Goal: Transaction & Acquisition: Purchase product/service

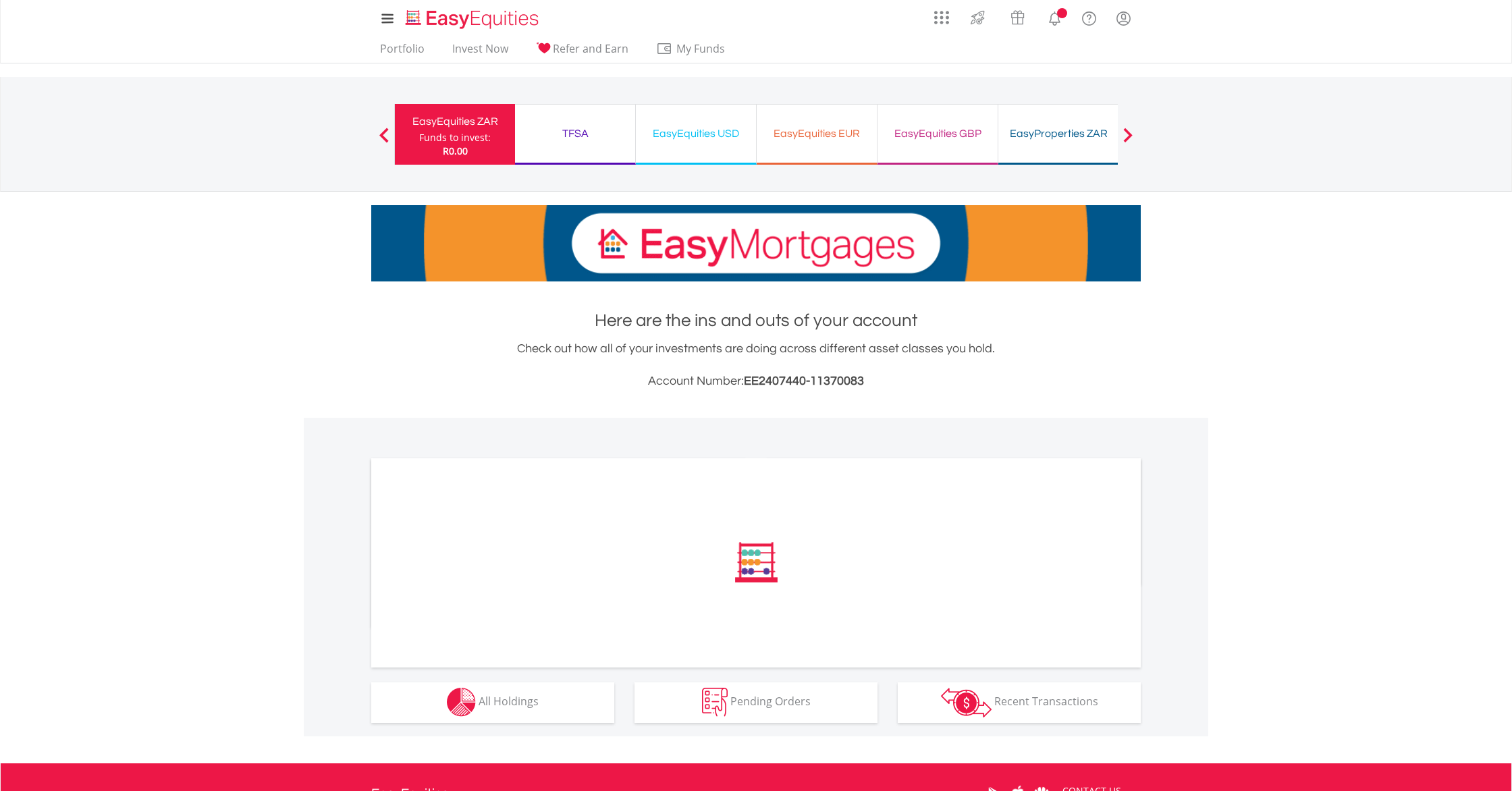
scroll to position [166, 0]
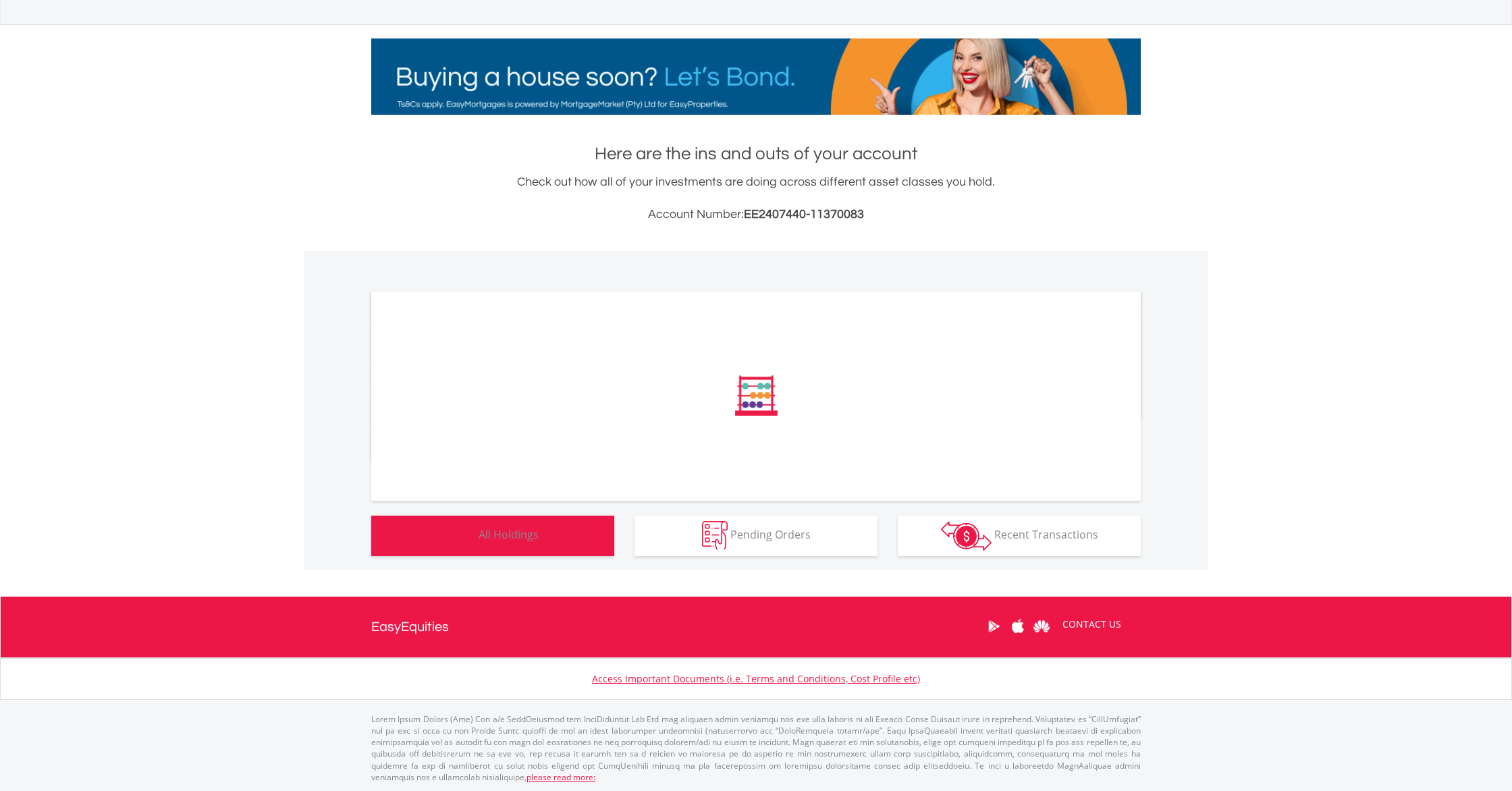
click at [568, 542] on button "Holdings All Holdings" at bounding box center [493, 536] width 243 height 41
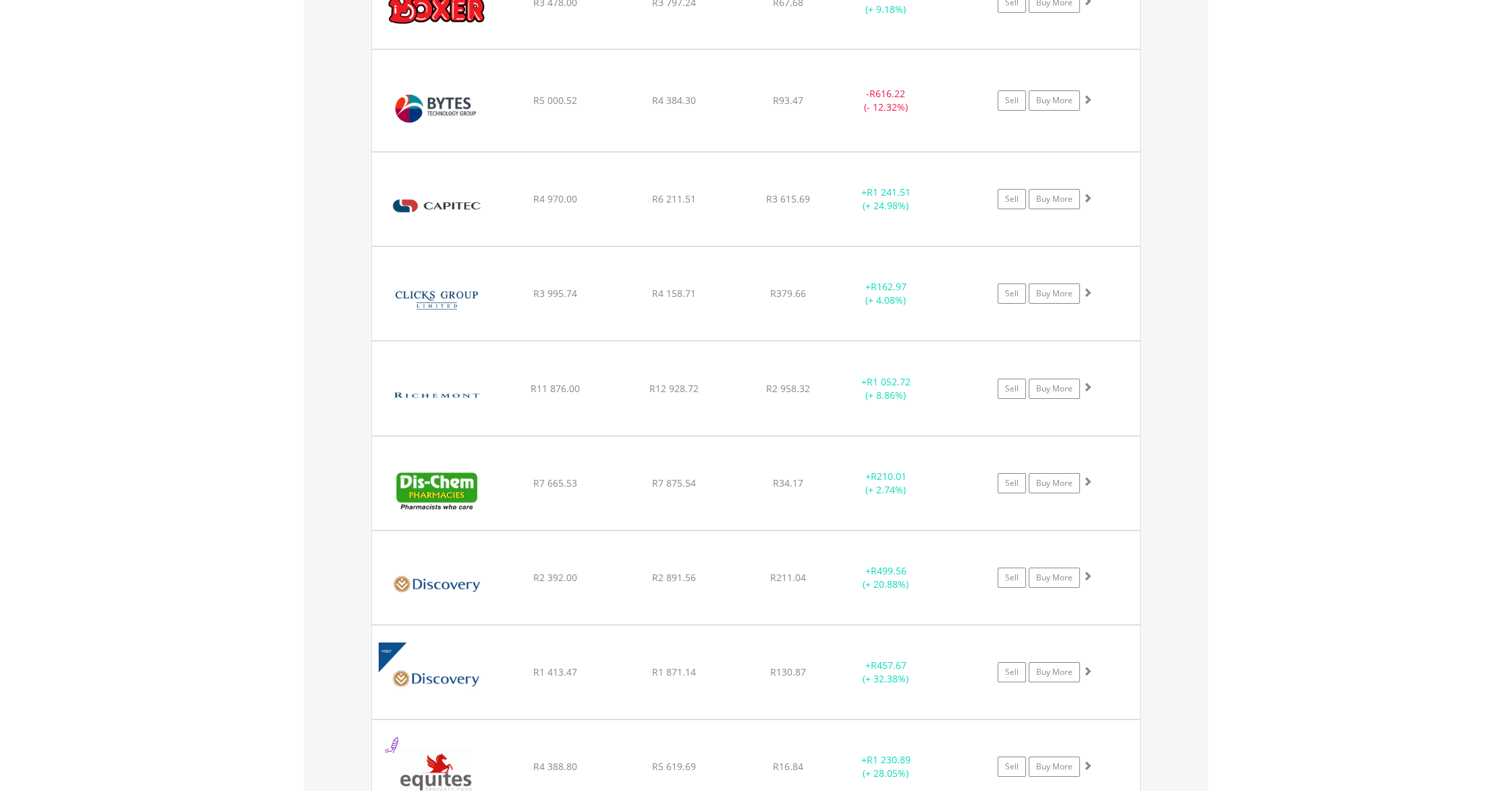
scroll to position [1496, 0]
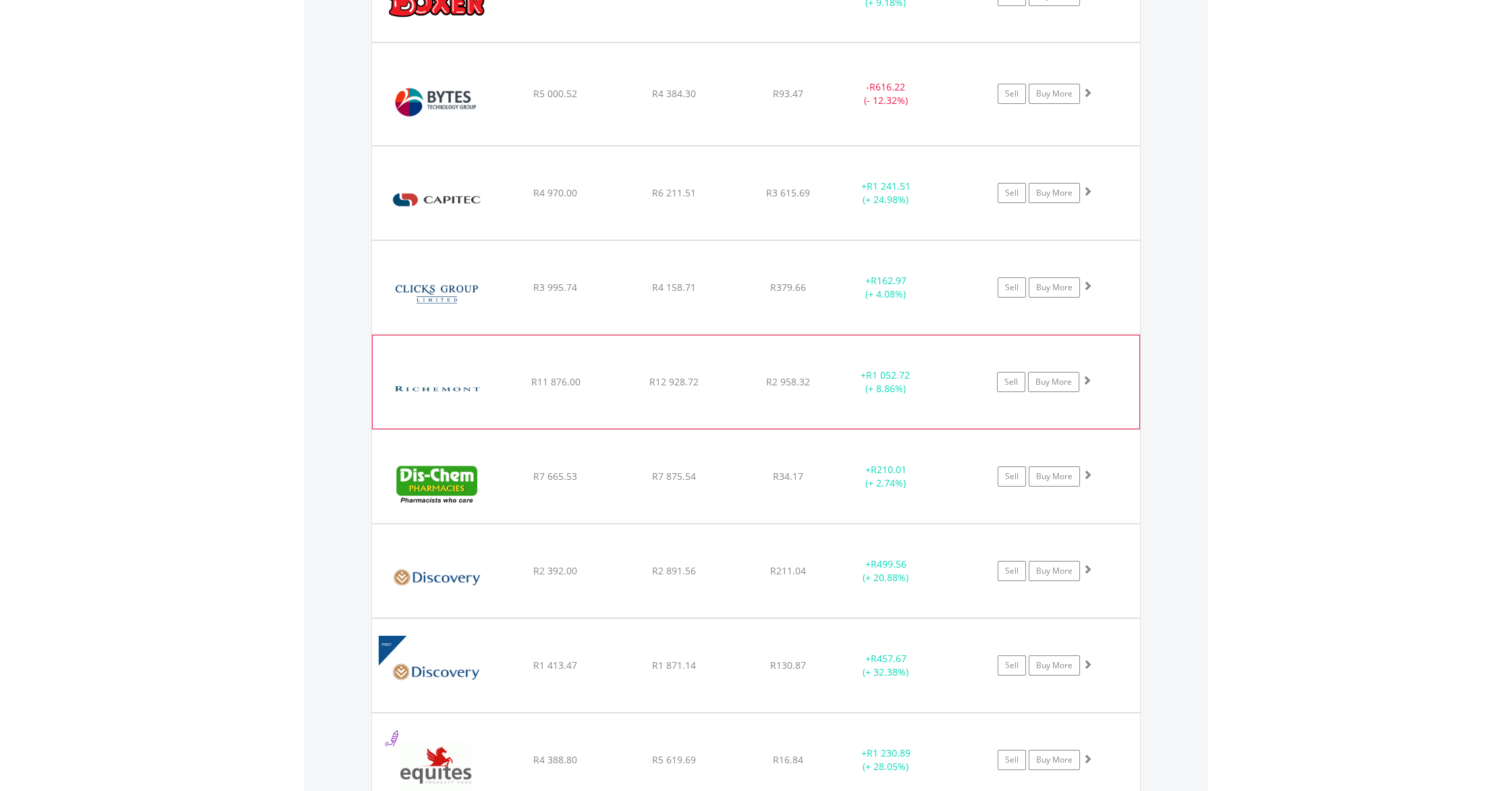
click at [1087, 380] on span at bounding box center [1087, 380] width 10 height 10
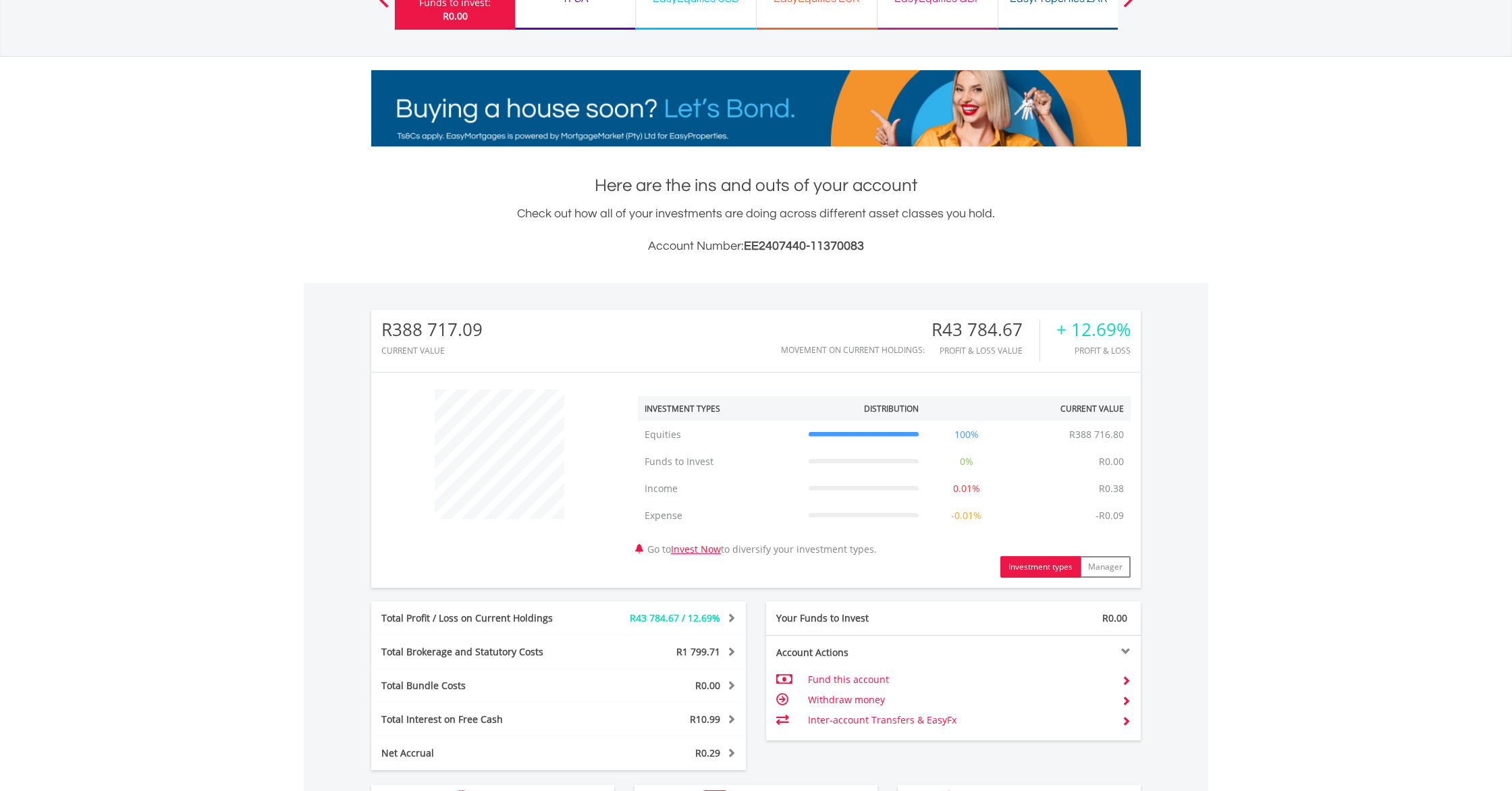
scroll to position [137, 0]
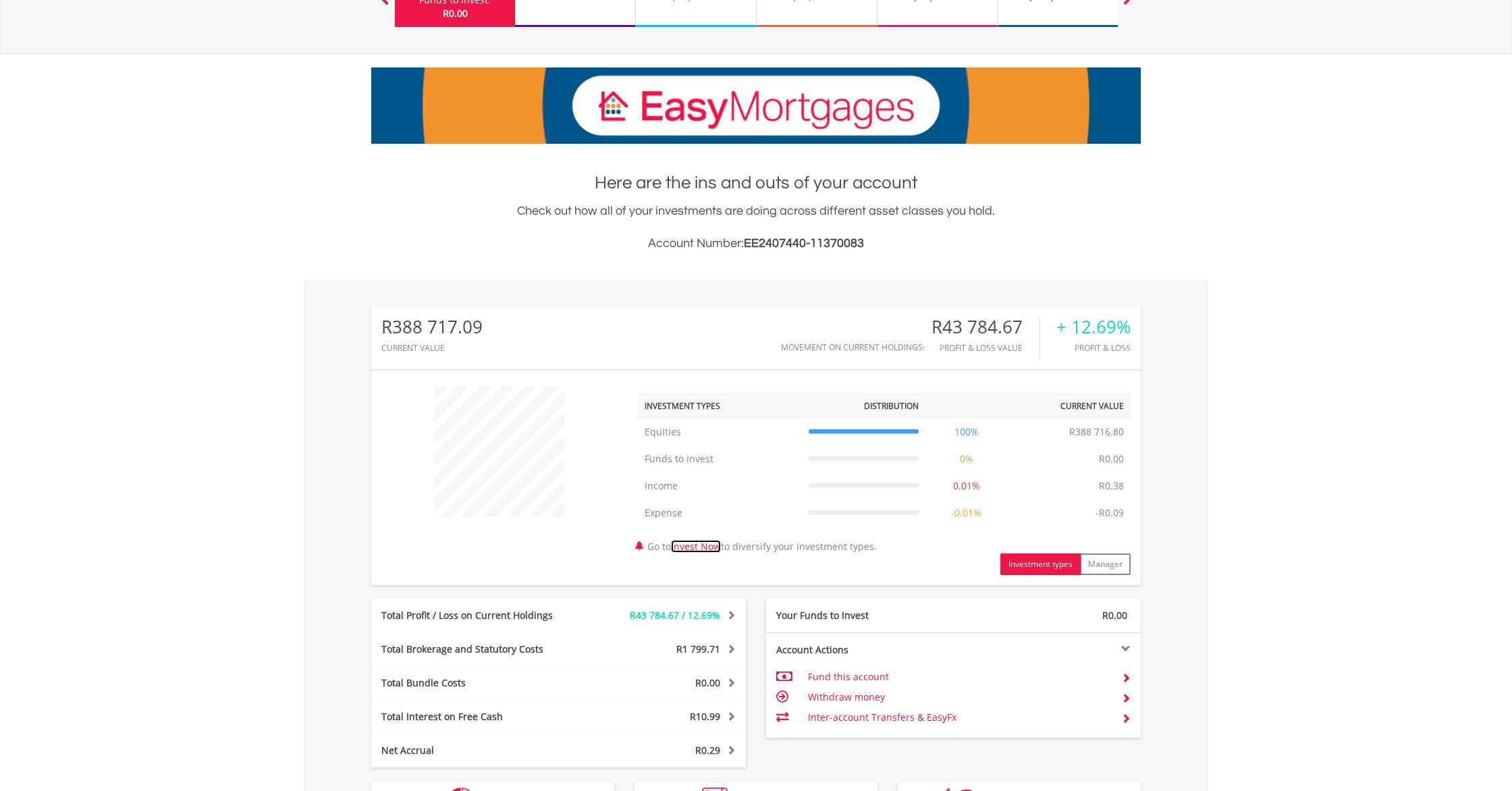
click at [701, 549] on link "Invest Now" at bounding box center [696, 546] width 50 height 13
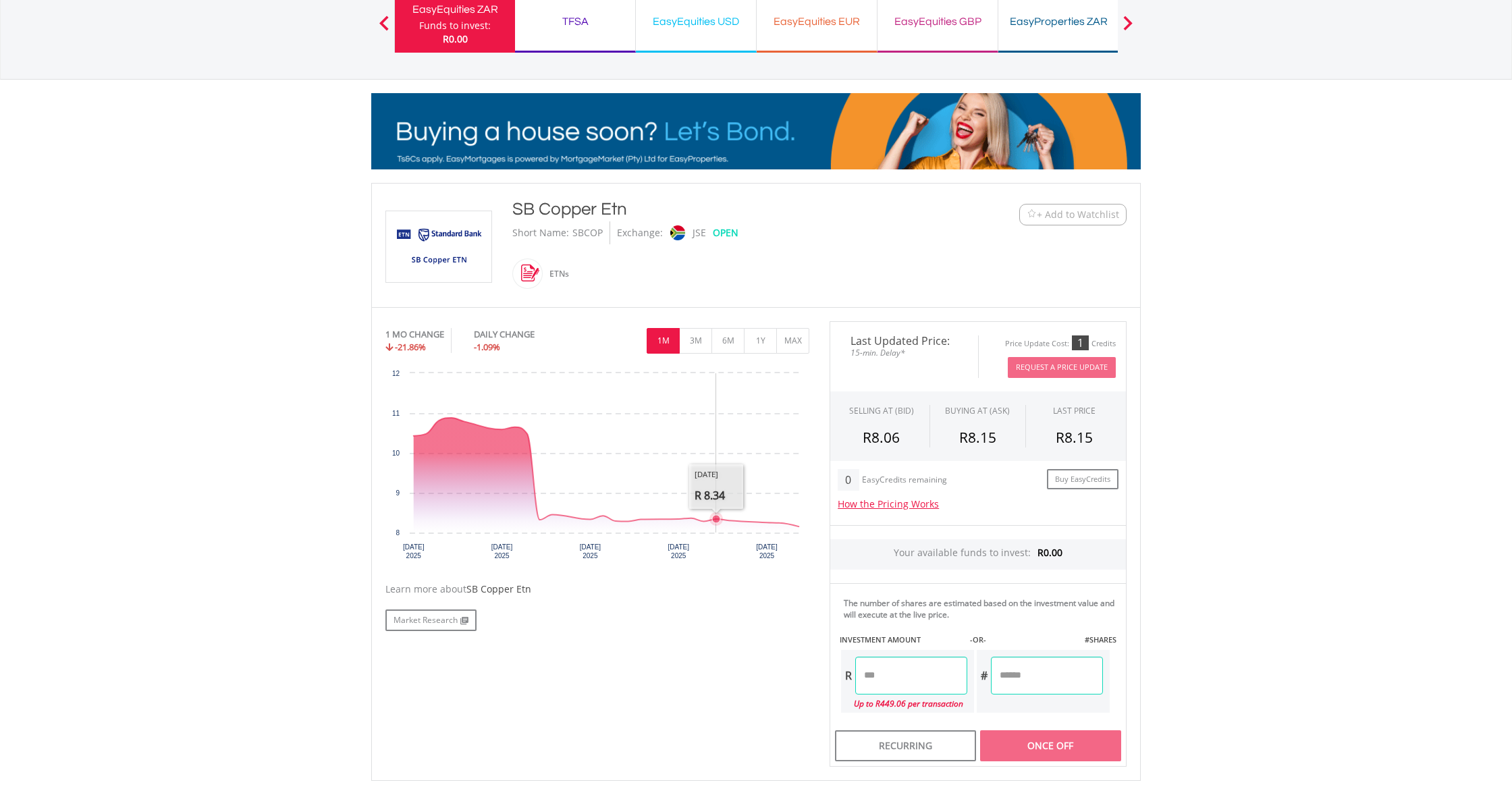
scroll to position [87, 0]
